Goal: Check status: Check status

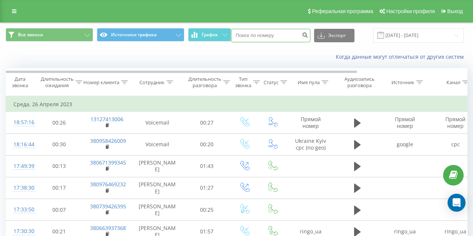
click at [268, 38] on input at bounding box center [270, 35] width 79 height 13
paste input "380680994597"
type input "380680994597"
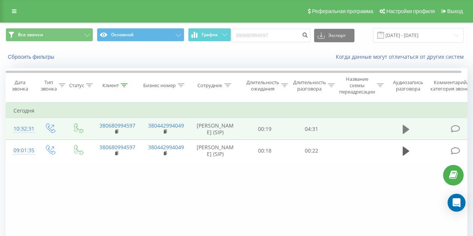
click at [401, 131] on button at bounding box center [405, 129] width 11 height 11
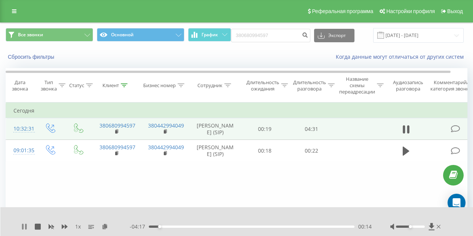
click at [27, 228] on icon at bounding box center [25, 227] width 1 height 6
click at [24, 224] on icon at bounding box center [24, 227] width 6 height 6
drag, startPoint x: 22, startPoint y: 225, endPoint x: 95, endPoint y: 86, distance: 157.0
click at [22, 225] on icon at bounding box center [22, 227] width 1 height 6
click at [26, 226] on icon at bounding box center [24, 227] width 4 height 6
